Goal: Check status

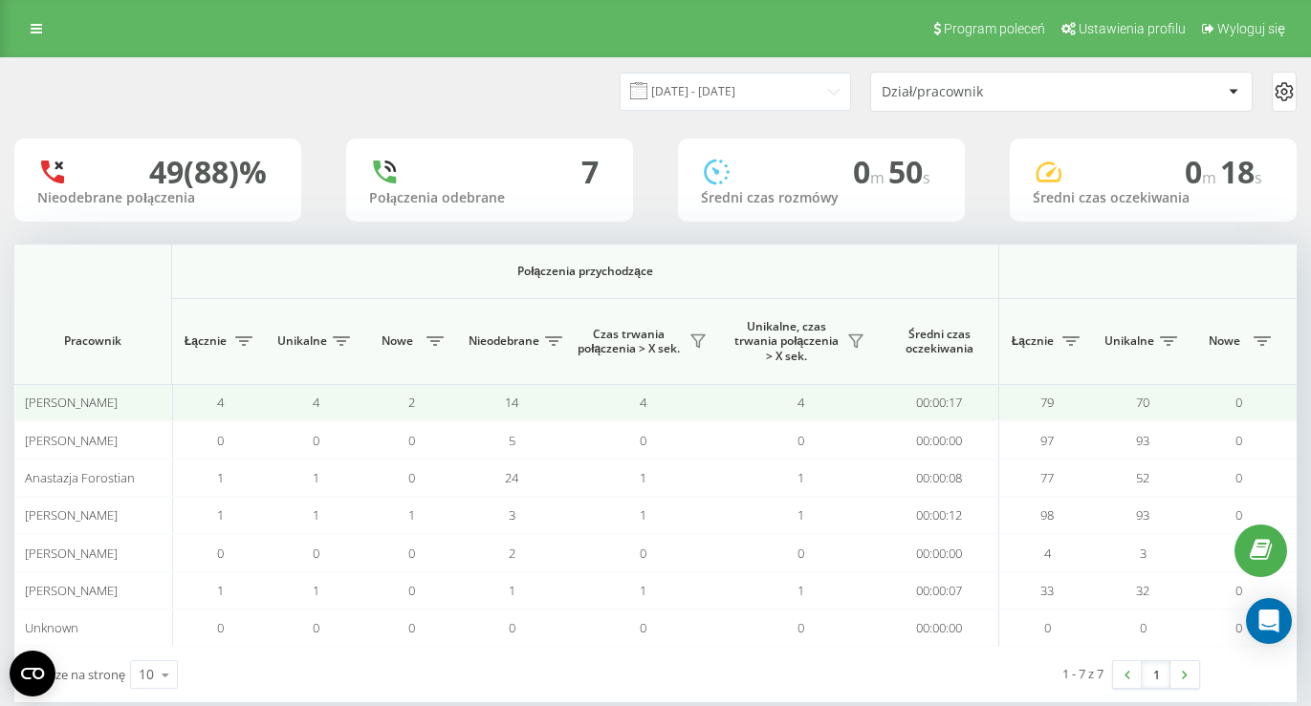
scroll to position [0, 1385]
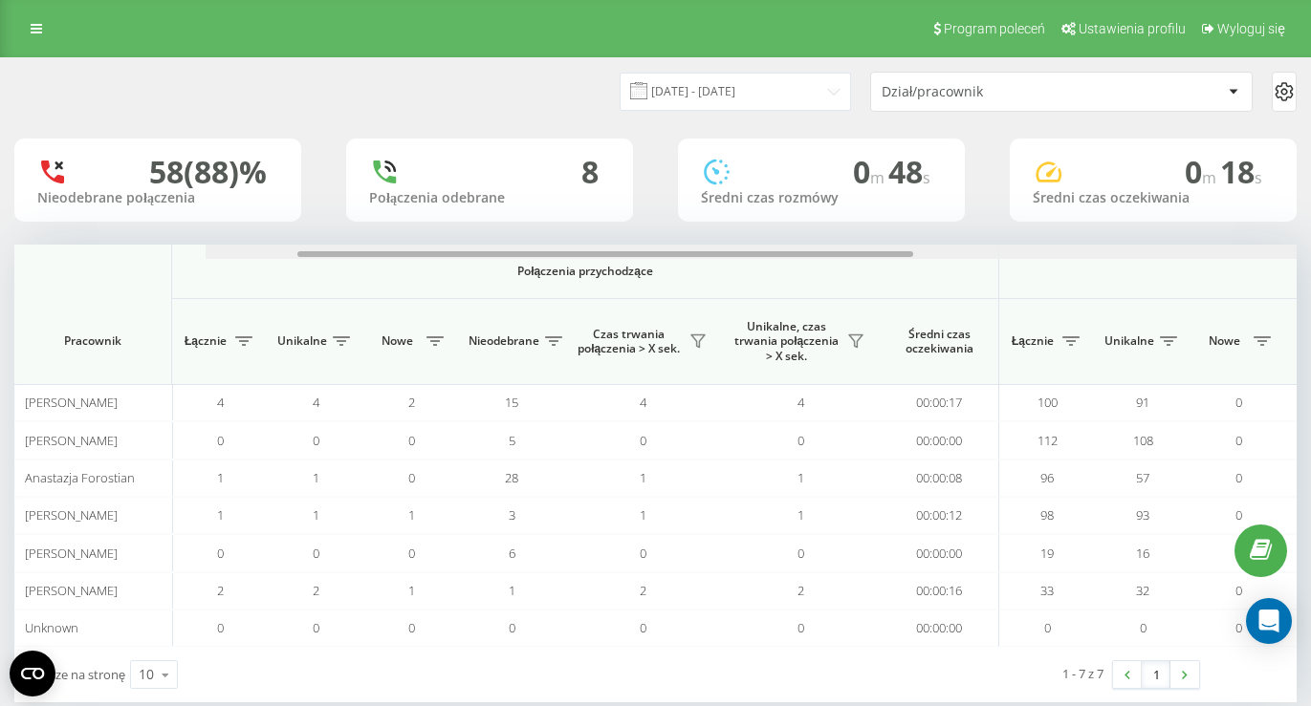
scroll to position [0, 1385]
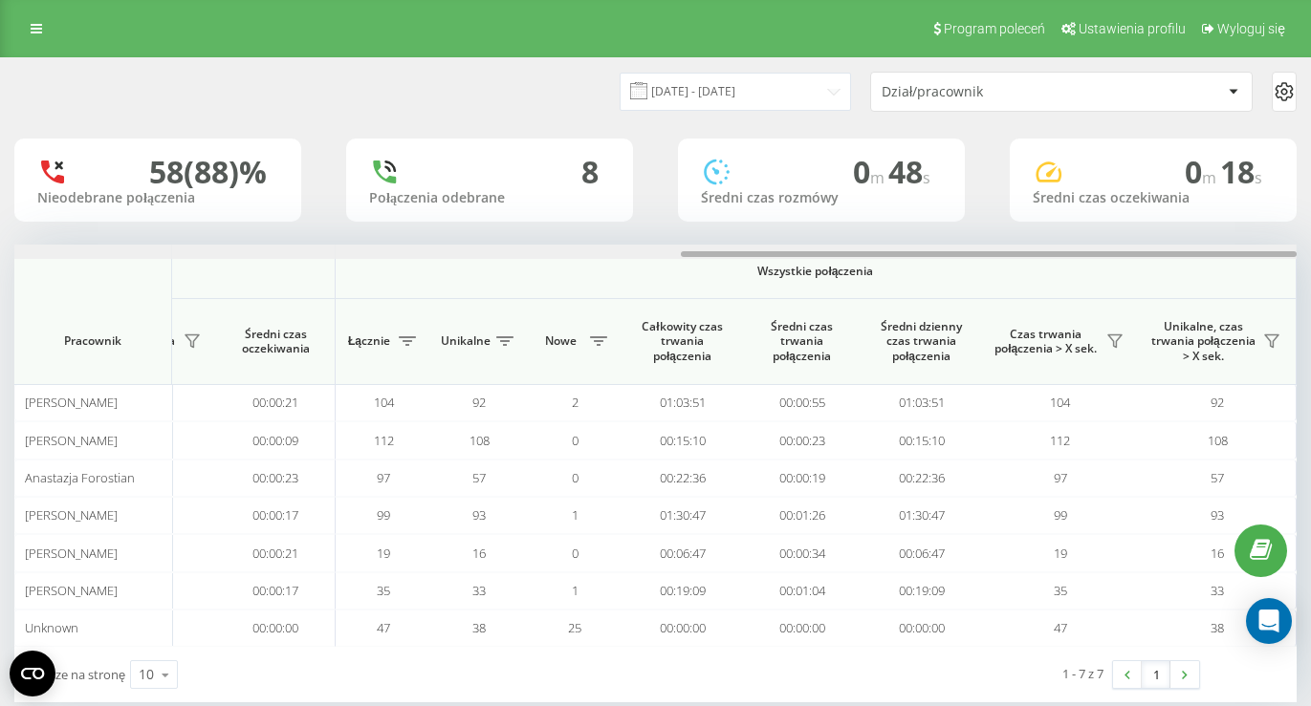
drag, startPoint x: 404, startPoint y: 252, endPoint x: 1178, endPoint y: 239, distance: 773.4
click at [1165, 241] on div "22.09.2025 - 22.09.2025 Dział/pracownik 58 (88)% Nieodebrane połączenia 8 Połąc…" at bounding box center [655, 380] width 1282 height 644
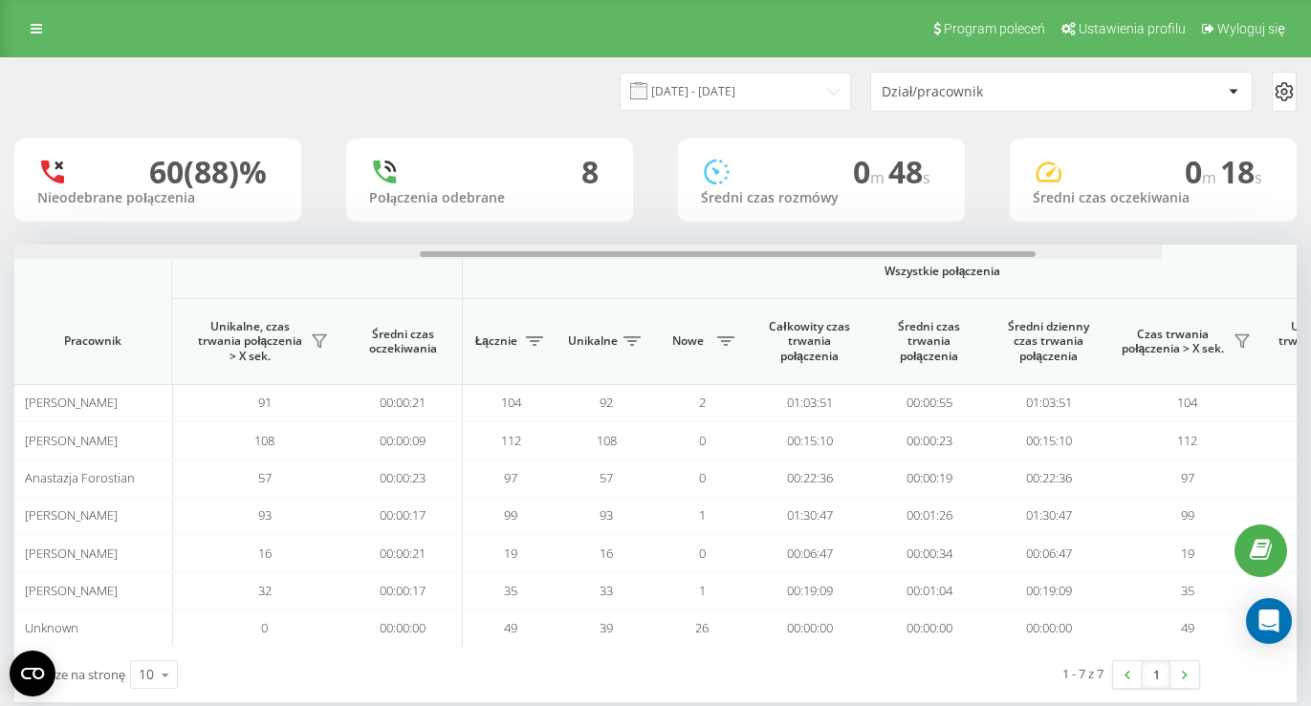
scroll to position [0, 1385]
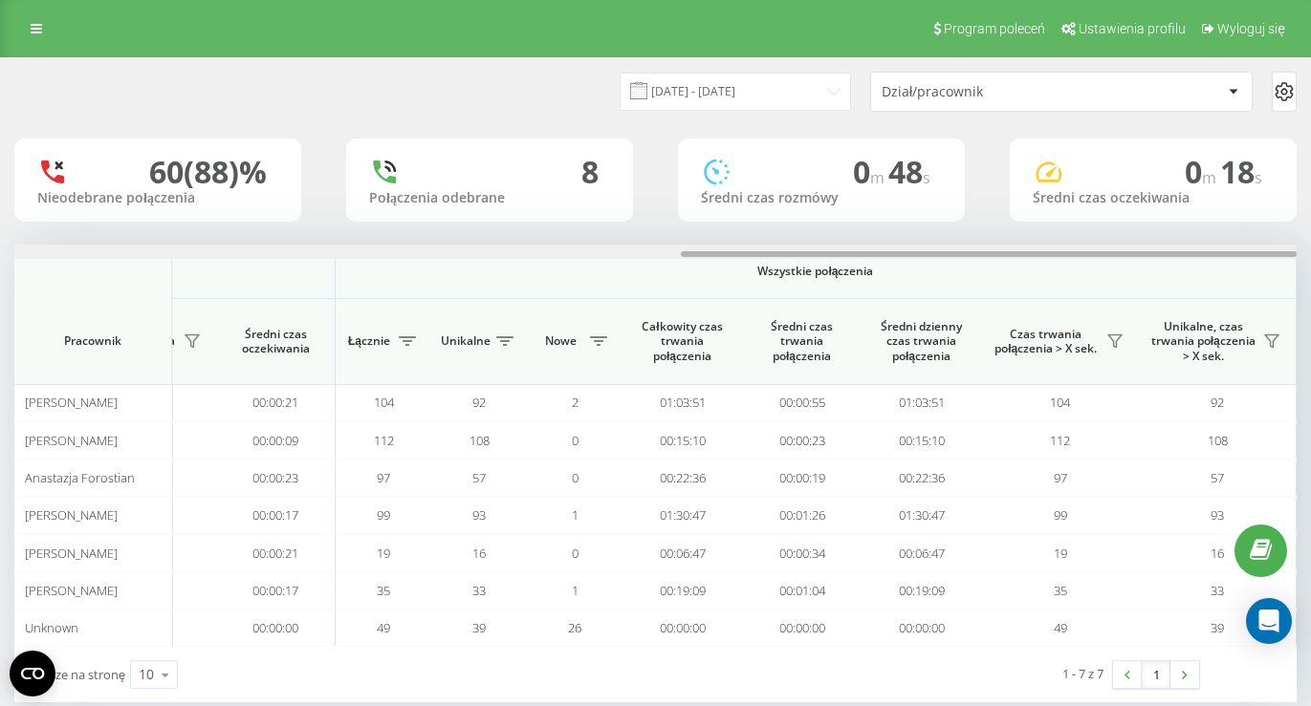
drag, startPoint x: 298, startPoint y: 253, endPoint x: 1051, endPoint y: 290, distance: 753.2
click at [1125, 298] on div "Połączenia przychodzące Połączenia wychodzące Wszystkie połączenia Pracownik Łą…" at bounding box center [655, 446] width 1282 height 402
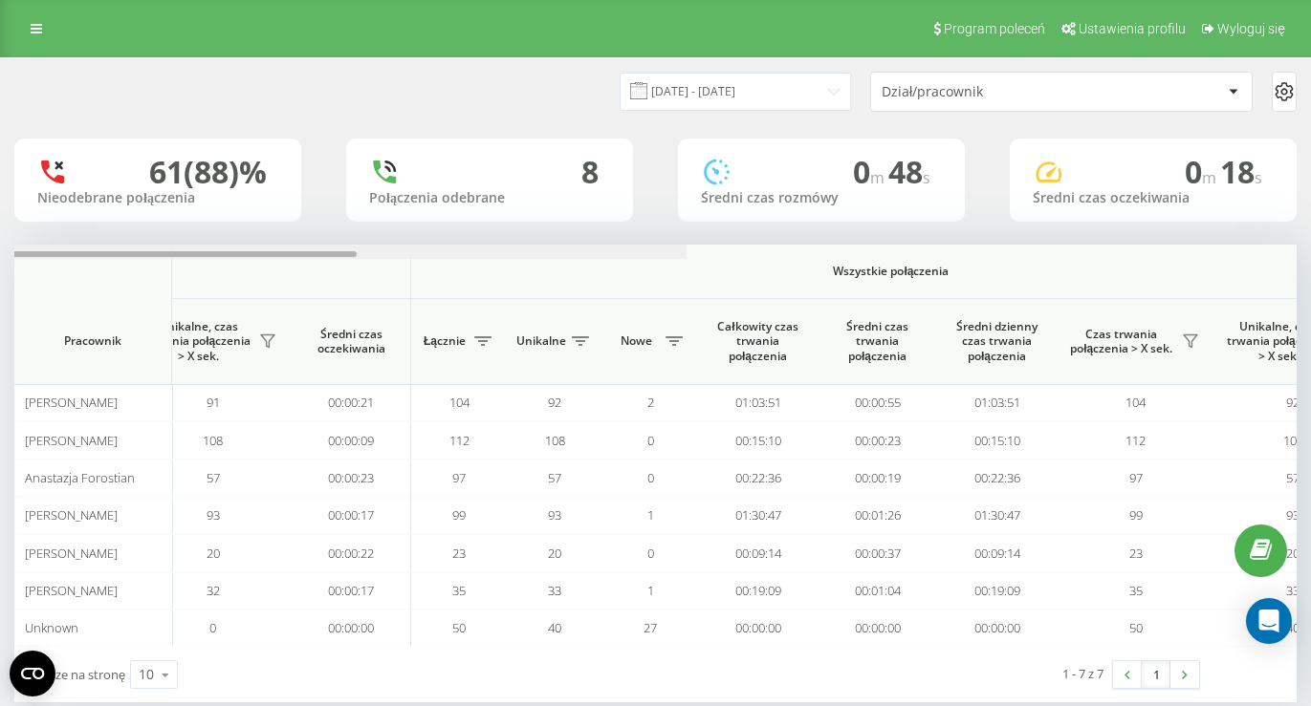
scroll to position [0, 1385]
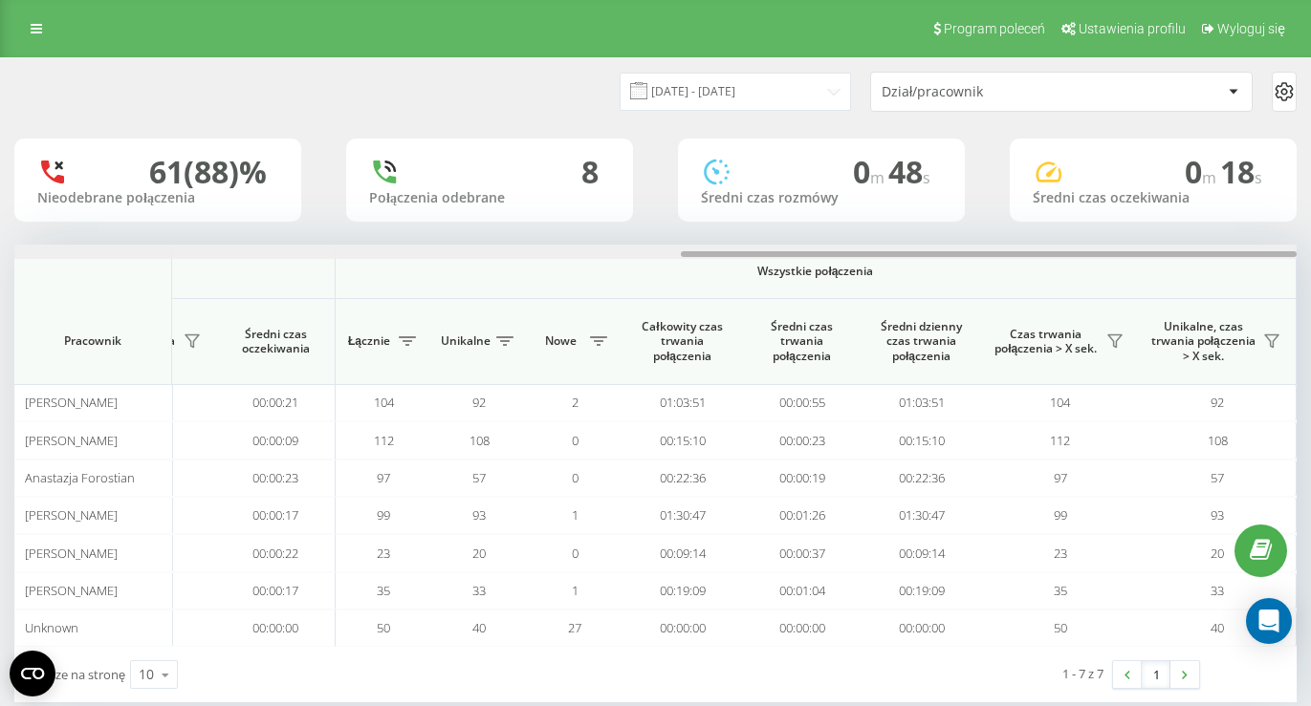
drag, startPoint x: 314, startPoint y: 256, endPoint x: 1077, endPoint y: 275, distance: 764.0
click at [1077, 275] on div "Połączenia przychodzące Połączenia wychodzące Wszystkie połączenia Pracownik Łą…" at bounding box center [655, 446] width 1282 height 402
